Goal: Transaction & Acquisition: Book appointment/travel/reservation

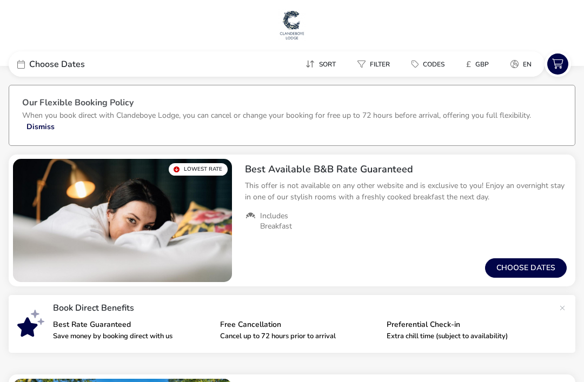
click at [522, 267] on button "Choose dates" at bounding box center [526, 268] width 82 height 19
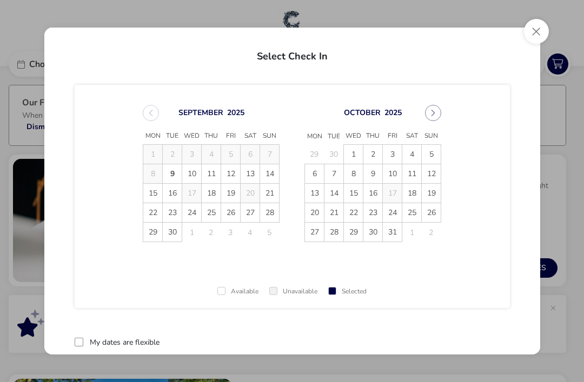
click at [270, 179] on span "14" at bounding box center [269, 173] width 19 height 19
click at [173, 194] on span "16" at bounding box center [172, 193] width 19 height 19
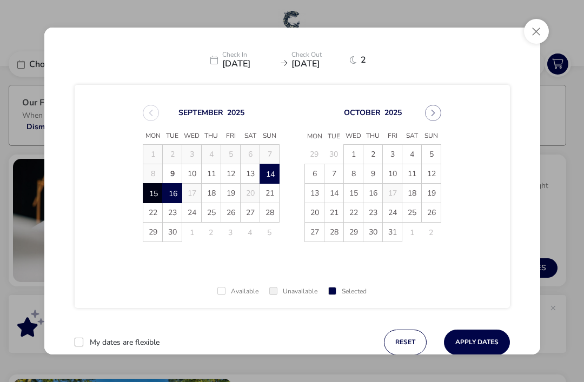
click at [354, 64] on icon at bounding box center [353, 60] width 6 height 9
click at [363, 61] on span "2" at bounding box center [368, 60] width 14 height 9
click at [534, 35] on button "Close" at bounding box center [536, 31] width 25 height 25
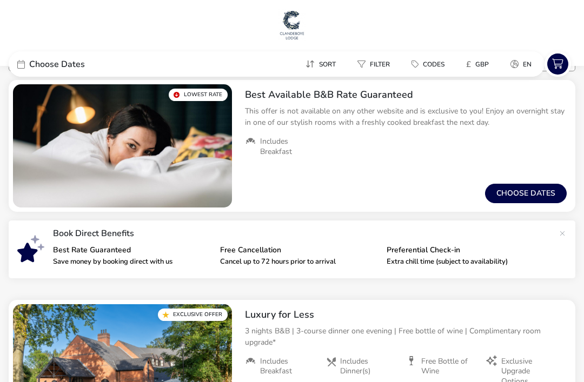
scroll to position [85, 0]
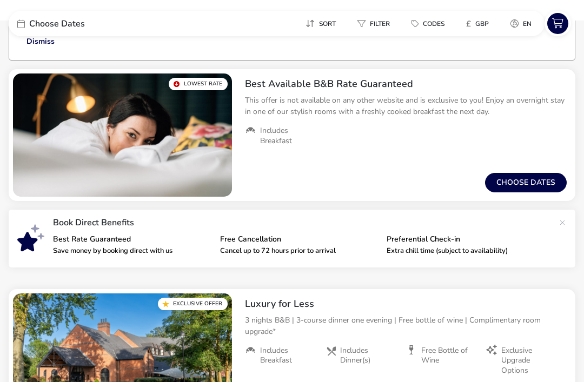
click at [526, 189] on button "Choose dates" at bounding box center [526, 182] width 82 height 19
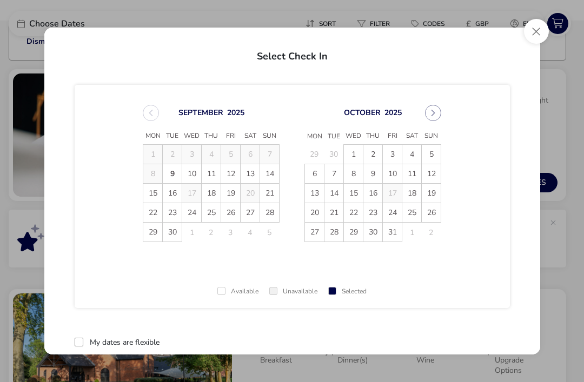
click at [273, 175] on span "14" at bounding box center [269, 173] width 19 height 19
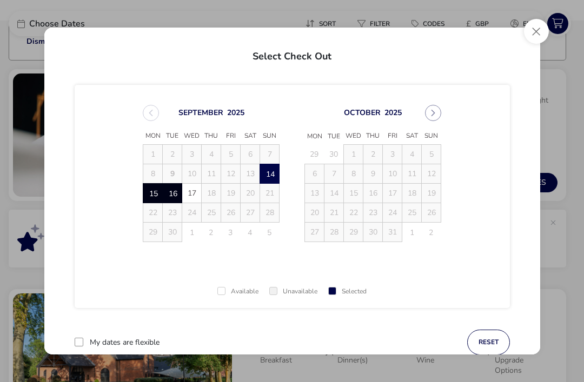
click at [169, 195] on span "16" at bounding box center [172, 193] width 19 height 19
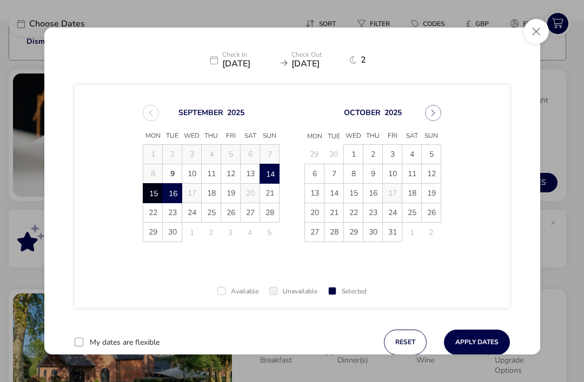
click at [478, 347] on button "Apply Dates" at bounding box center [477, 342] width 66 height 25
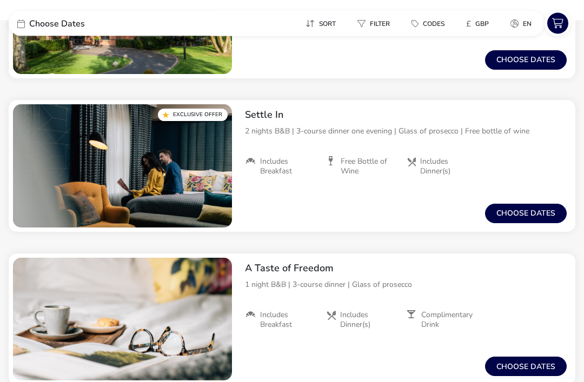
scroll to position [428, 0]
click at [529, 207] on button "Choose dates" at bounding box center [526, 213] width 82 height 19
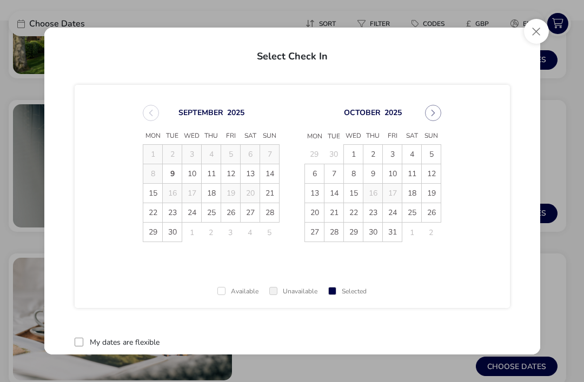
click at [275, 177] on span "14" at bounding box center [269, 173] width 19 height 19
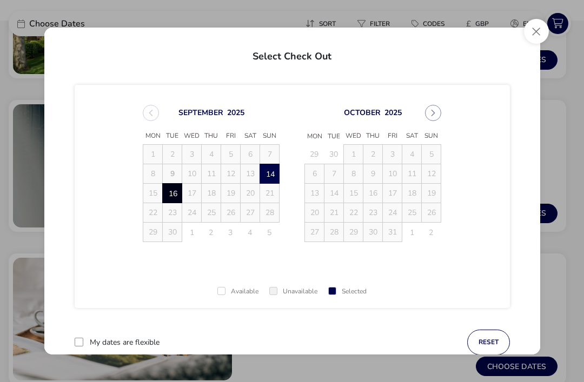
click at [175, 201] on span "16" at bounding box center [172, 193] width 19 height 19
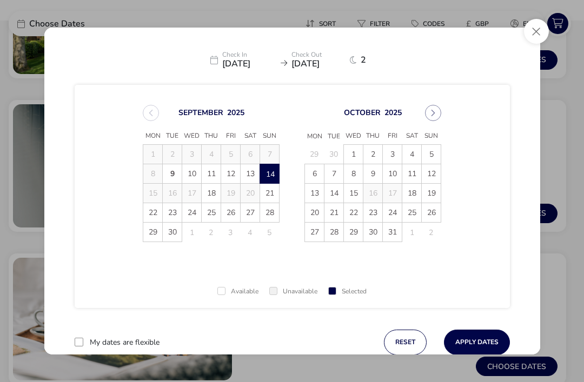
click at [362, 64] on span "2" at bounding box center [368, 60] width 14 height 9
click at [357, 64] on icon at bounding box center [353, 60] width 6 height 9
click at [473, 351] on button "Apply Dates" at bounding box center [477, 342] width 66 height 25
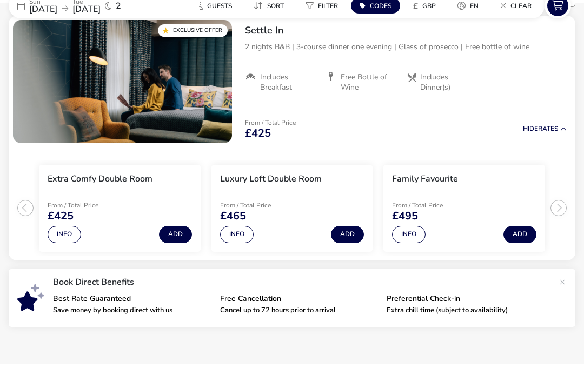
scroll to position [120, 0]
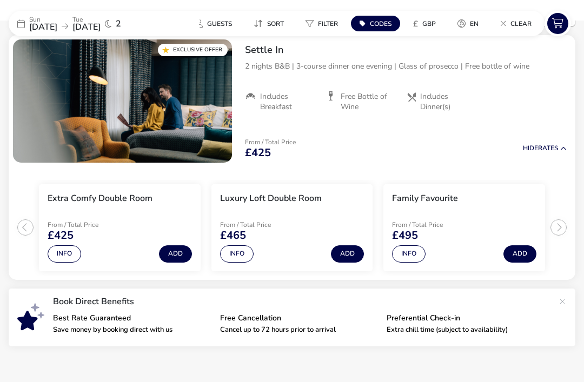
click at [187, 125] on img "1 / 1" at bounding box center [122, 100] width 219 height 123
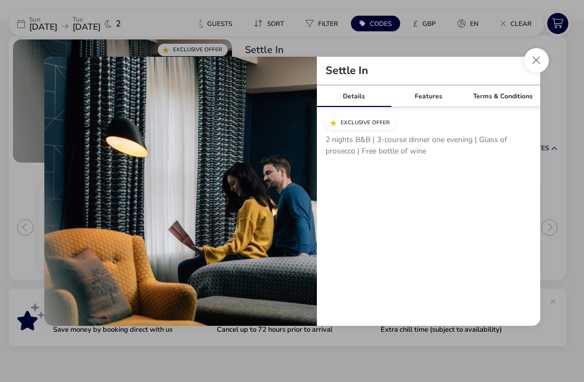
click at [540, 73] on button "Close modal" at bounding box center [536, 60] width 25 height 25
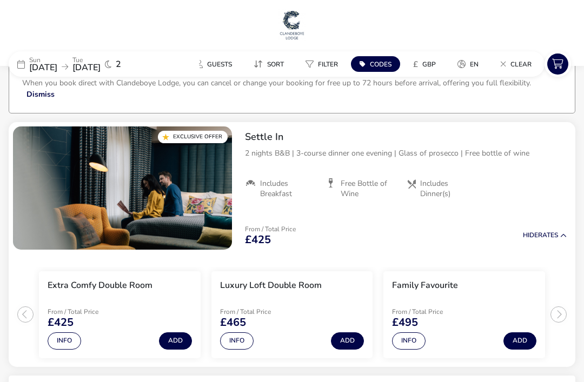
scroll to position [0, 0]
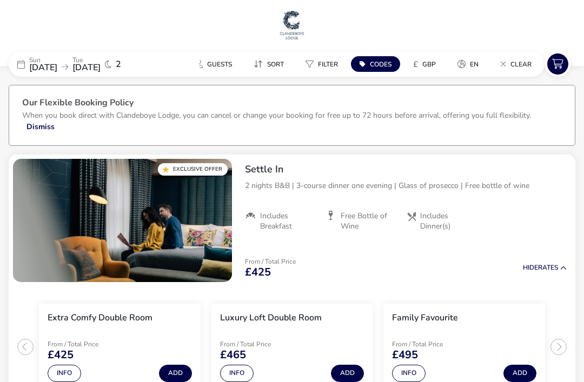
click at [222, 70] on button "Guests" at bounding box center [214, 64] width 54 height 16
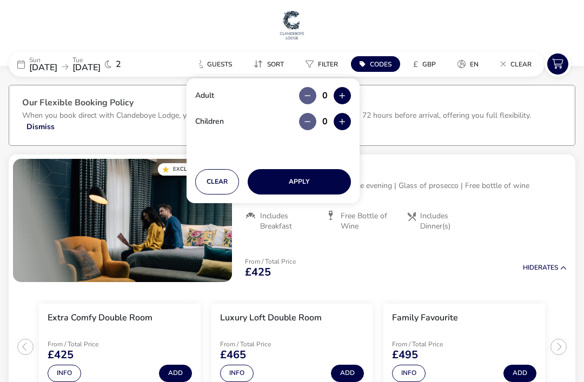
click at [341, 100] on button "button" at bounding box center [342, 95] width 17 height 17
click at [342, 99] on icon "button" at bounding box center [342, 96] width 6 height 7
type input "2"
click at [343, 100] on button "button" at bounding box center [342, 95] width 17 height 17
click at [319, 187] on button "Apply" at bounding box center [299, 181] width 103 height 25
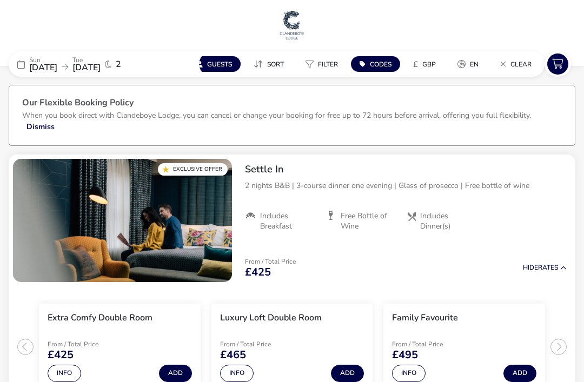
click at [374, 64] on span "Codes" at bounding box center [381, 64] width 22 height 9
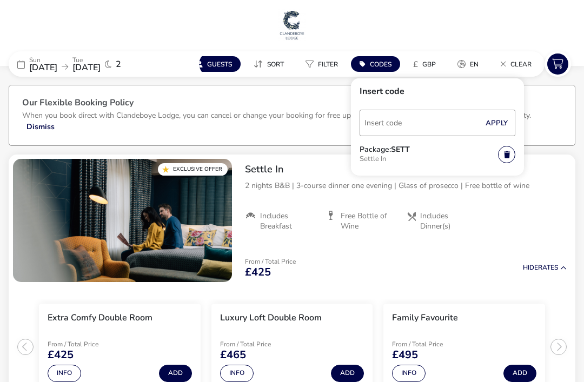
click at [331, 279] on div "From / Total Price £425 Hide Rates" at bounding box center [405, 268] width 339 height 37
